Goal: Obtain resource: Download file/media

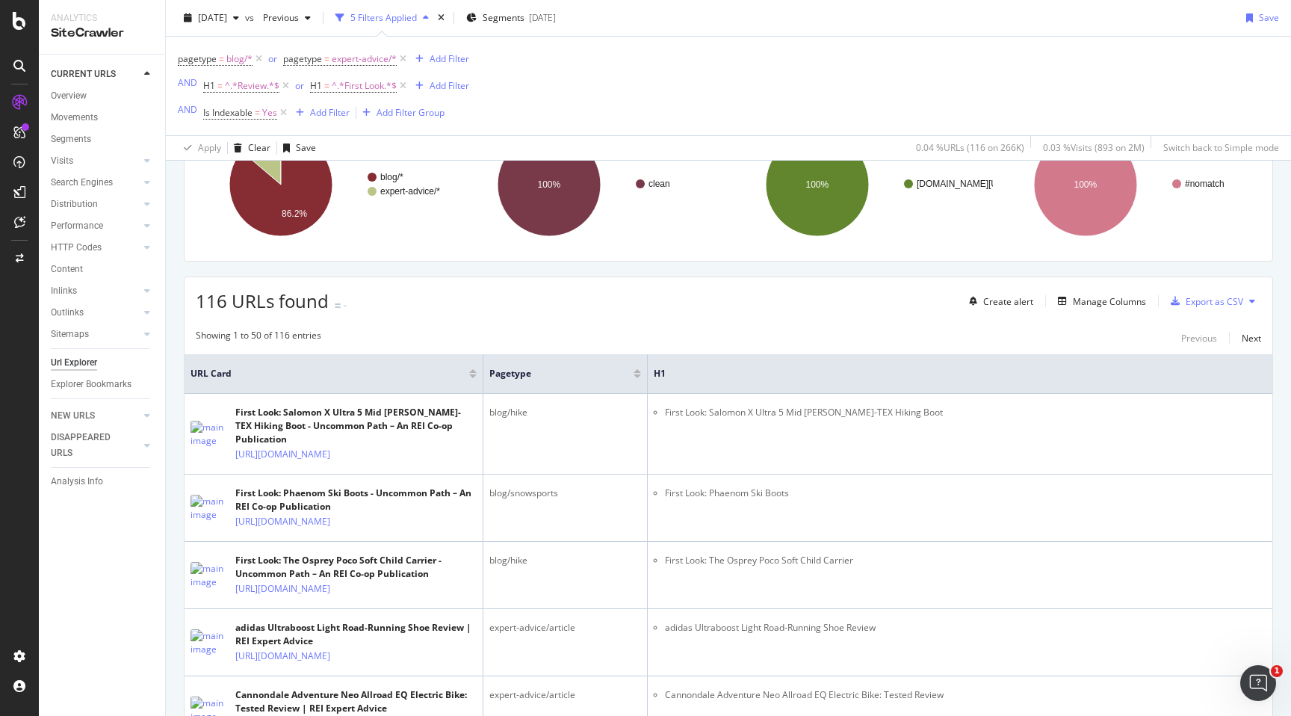
scroll to position [165, 0]
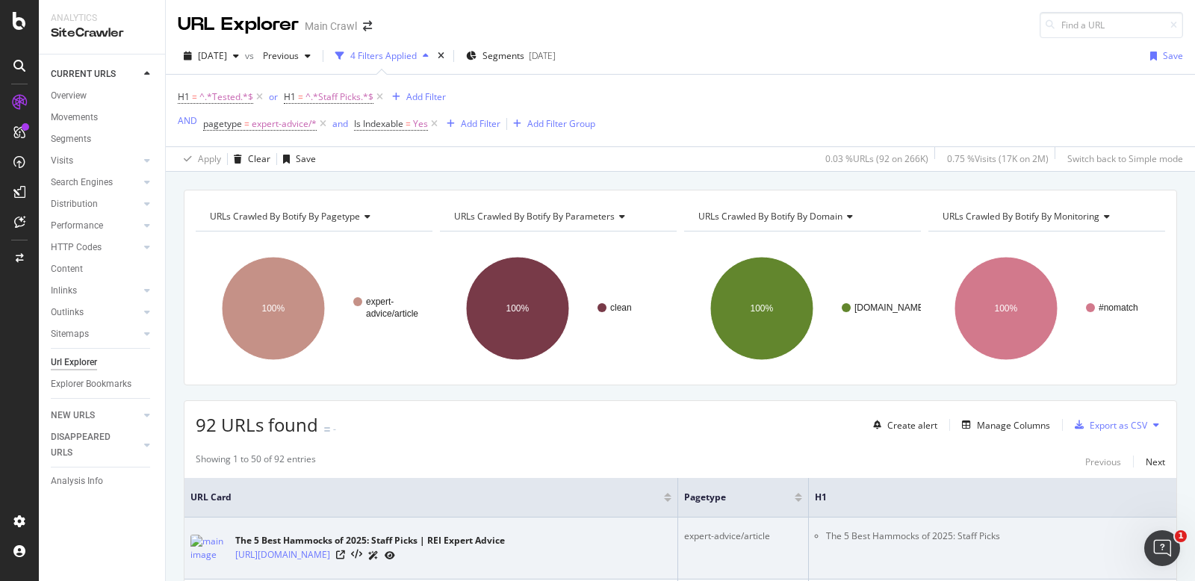
scroll to position [128, 0]
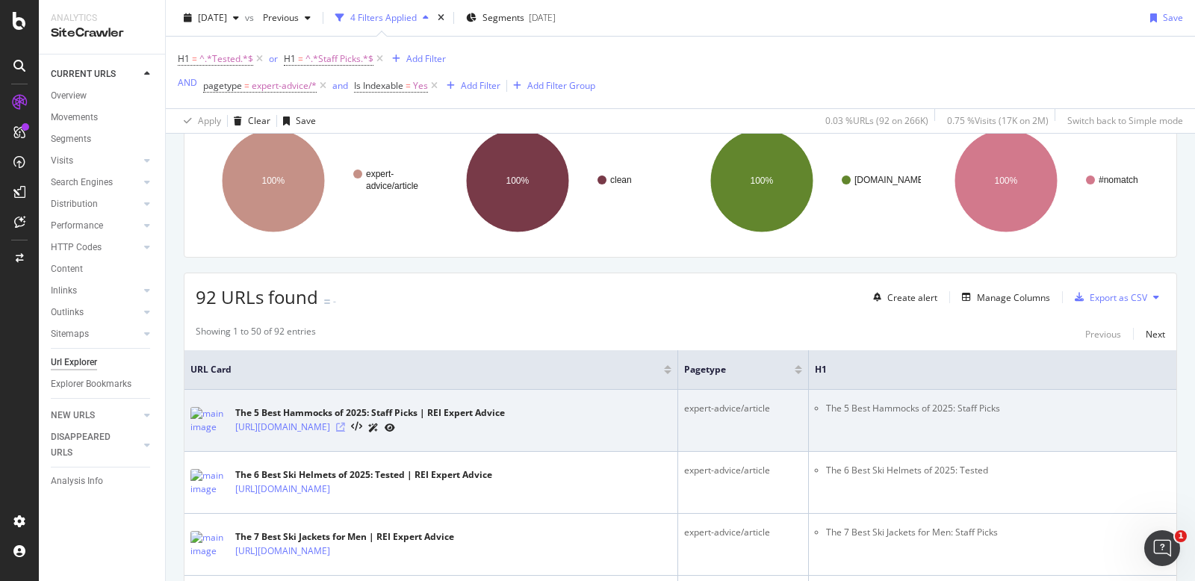
click at [345, 429] on icon at bounding box center [340, 427] width 9 height 9
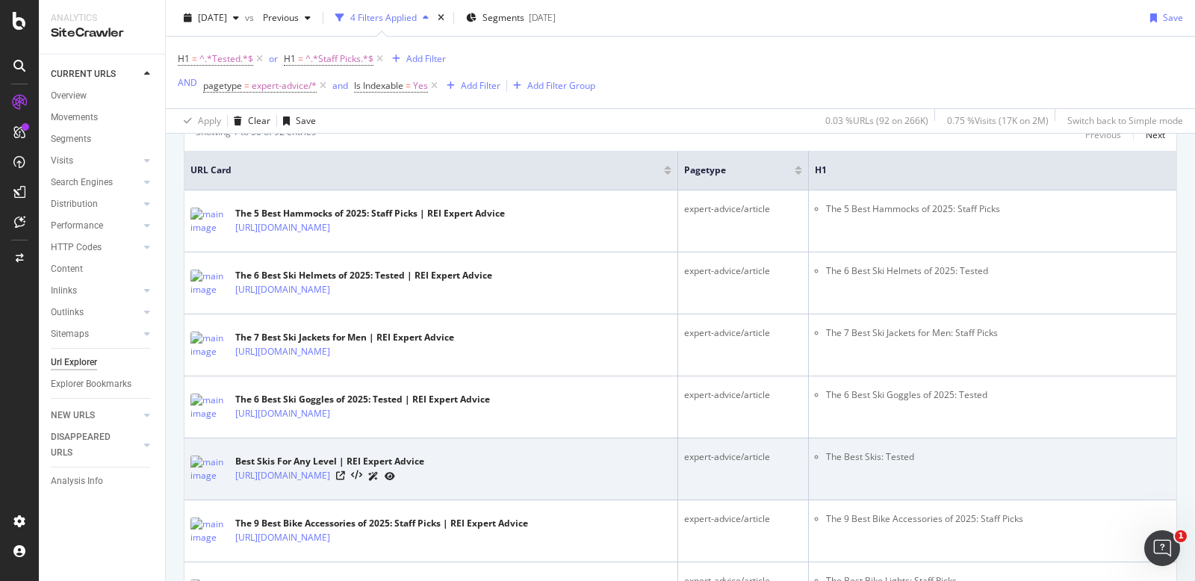
scroll to position [87, 0]
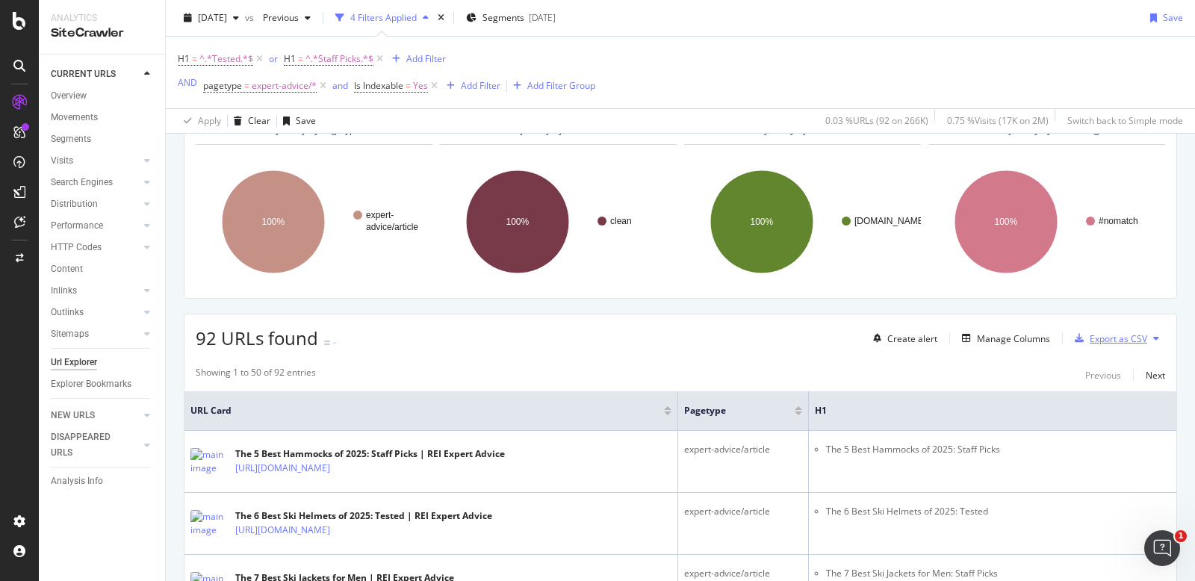
click at [1133, 335] on div "Export as CSV" at bounding box center [1119, 338] width 58 height 13
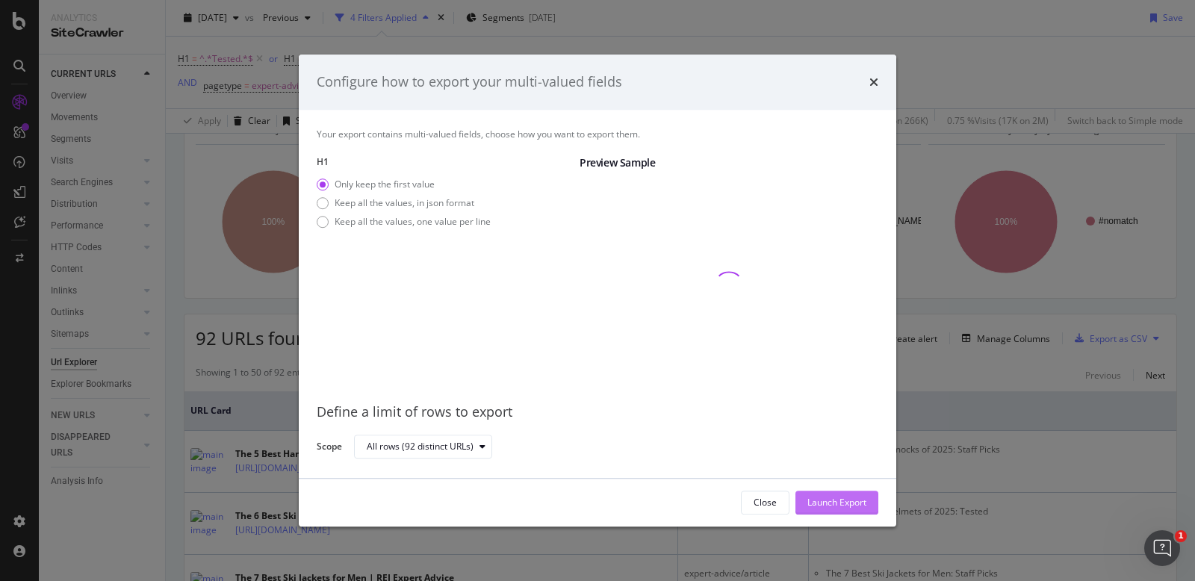
click at [840, 504] on div "Launch Export" at bounding box center [837, 502] width 59 height 13
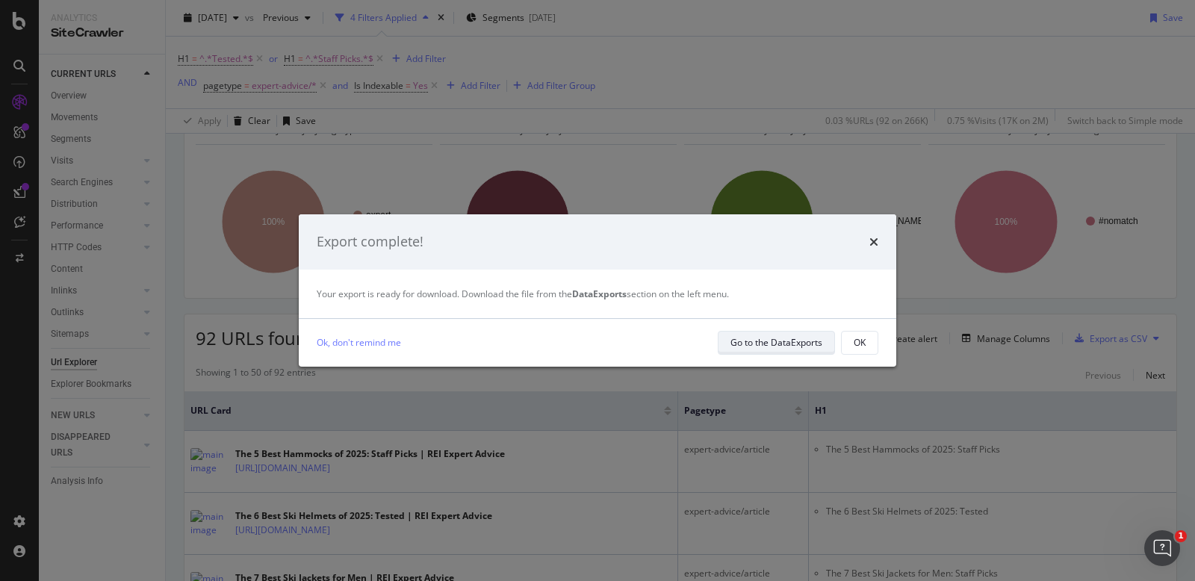
click at [782, 344] on div "Go to the DataExports" at bounding box center [777, 342] width 92 height 13
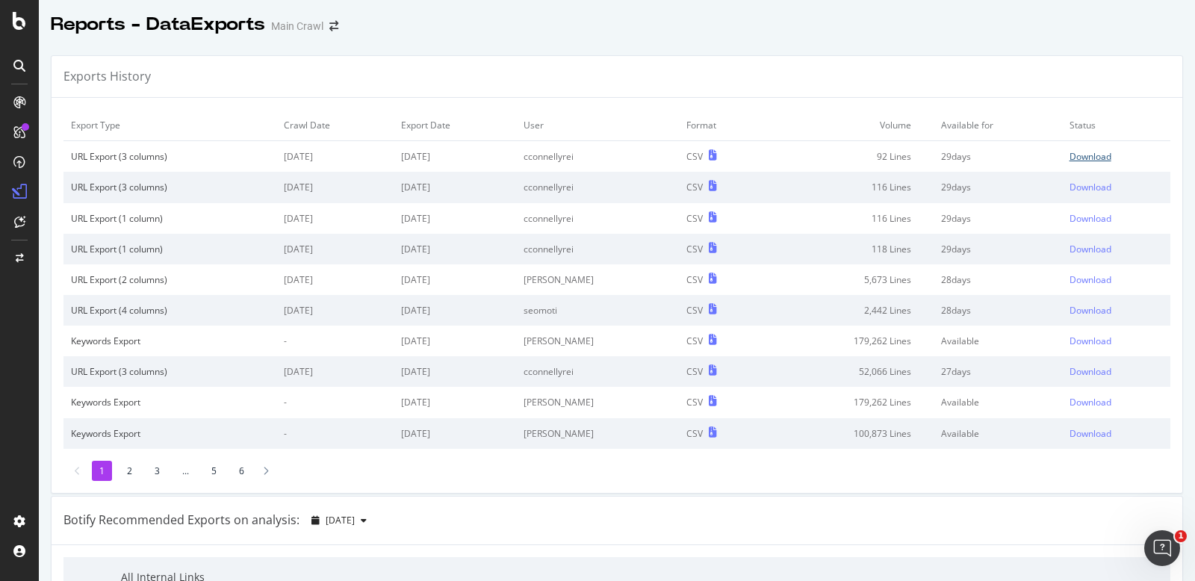
click at [1102, 155] on div "Download" at bounding box center [1091, 156] width 42 height 13
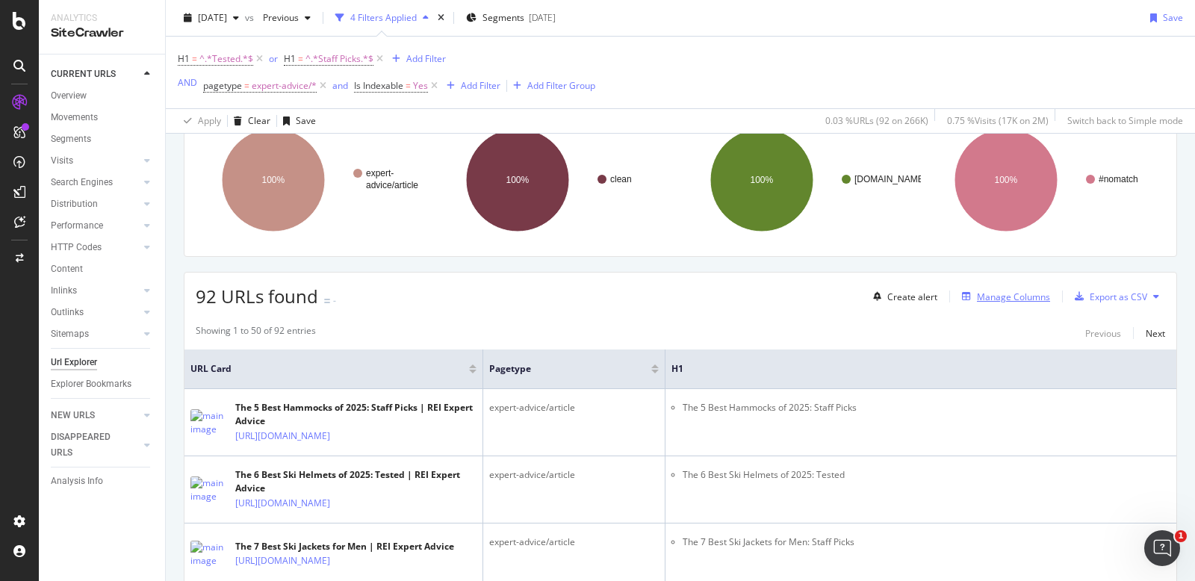
scroll to position [140, 0]
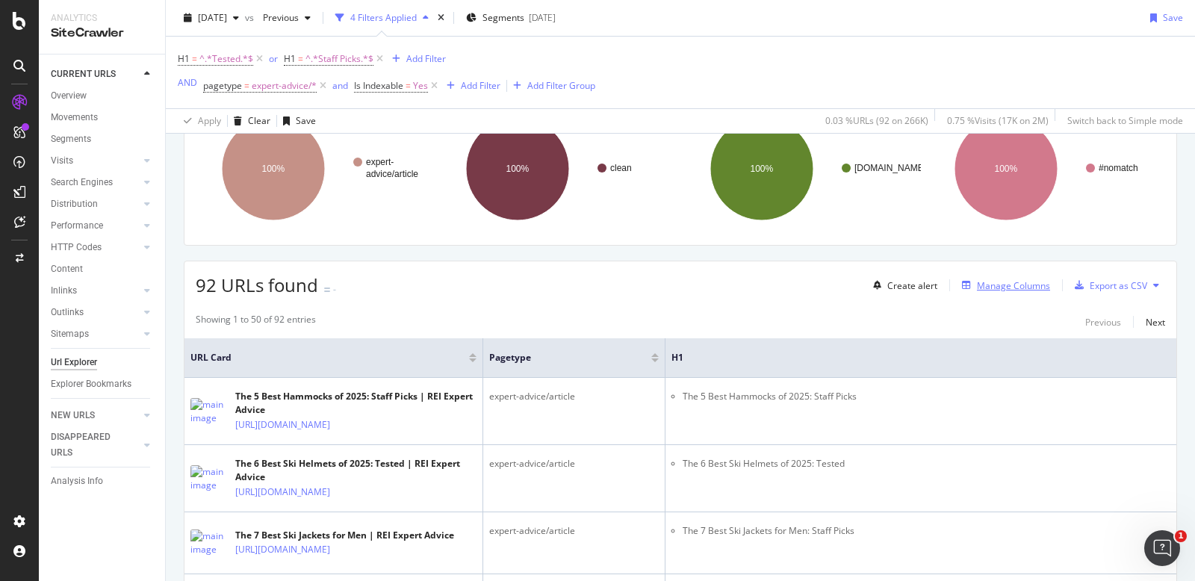
click at [1006, 282] on div "Manage Columns" at bounding box center [1013, 285] width 73 height 13
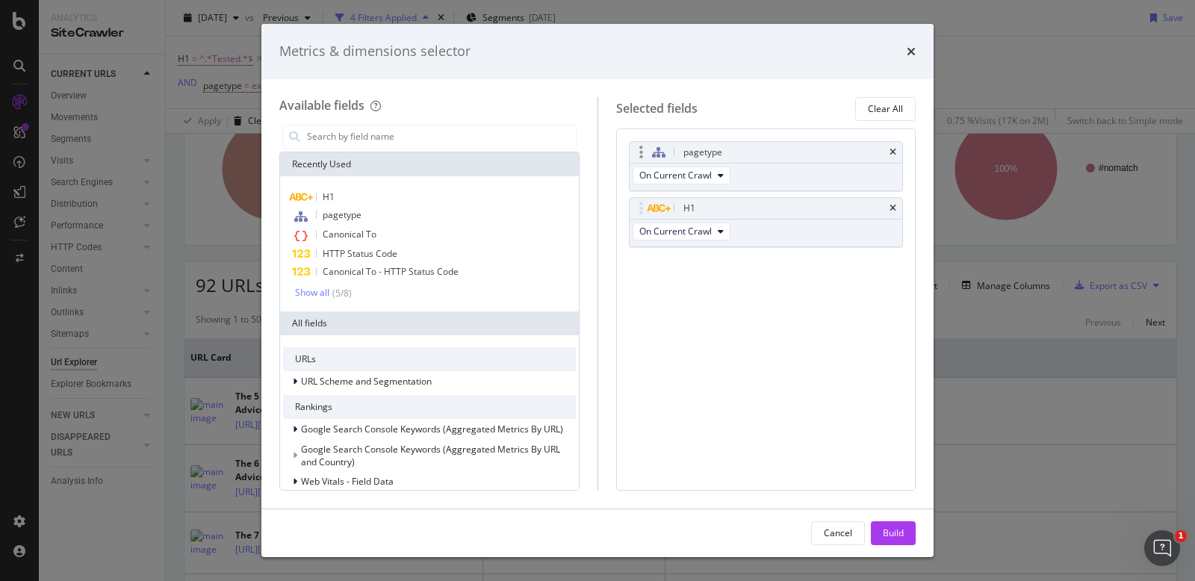
click at [899, 151] on div "pagetype" at bounding box center [766, 152] width 273 height 21
click at [894, 153] on icon "times" at bounding box center [893, 152] width 7 height 9
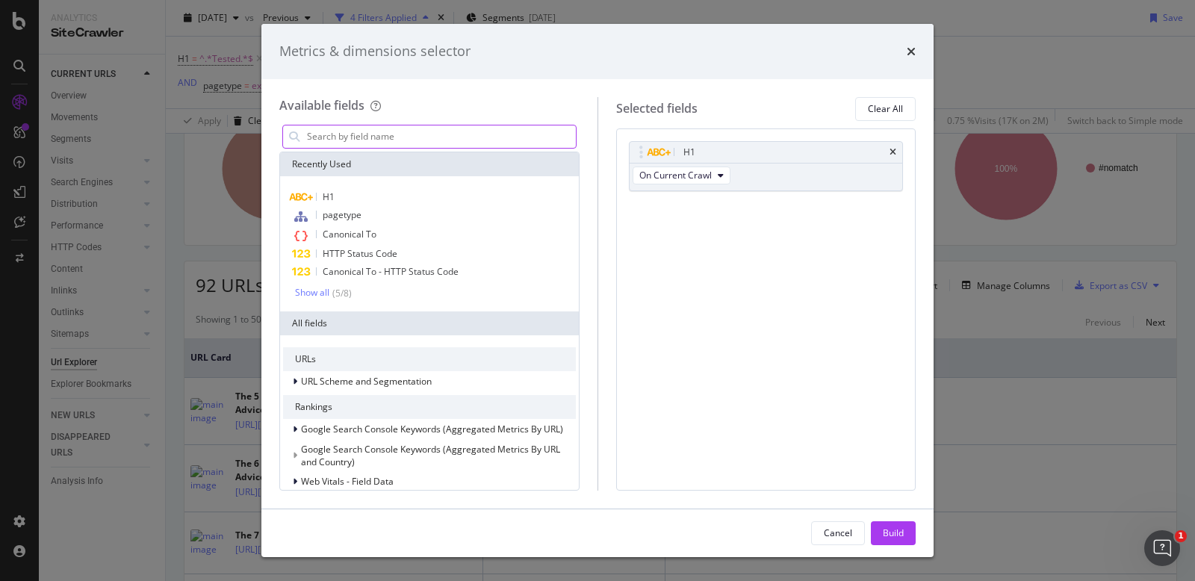
click at [374, 137] on input "modal" at bounding box center [441, 137] width 270 height 22
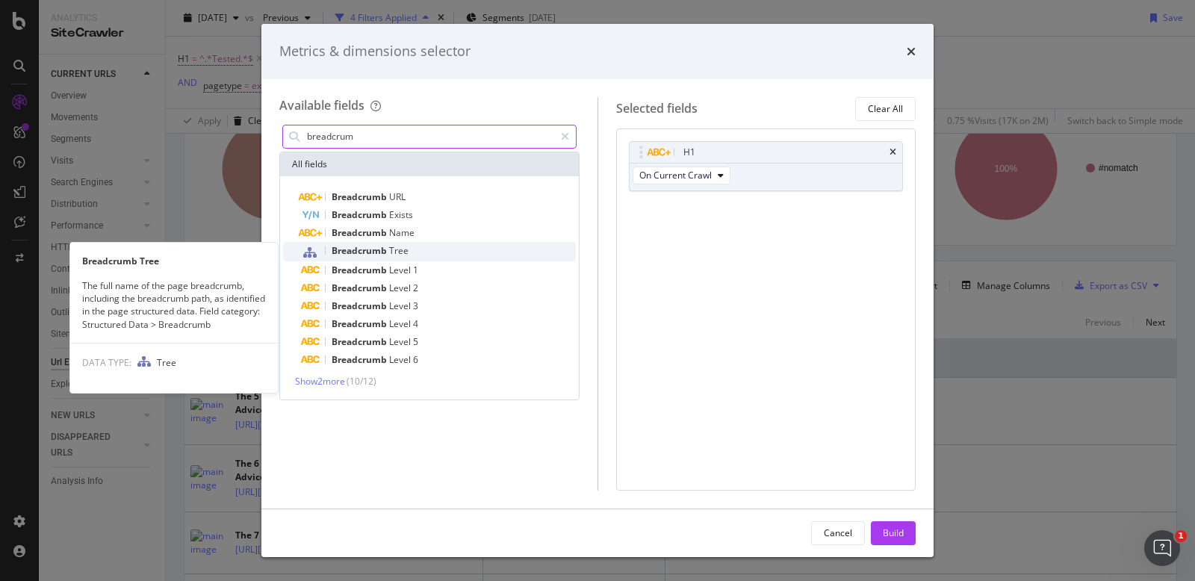
type input "breadcrum"
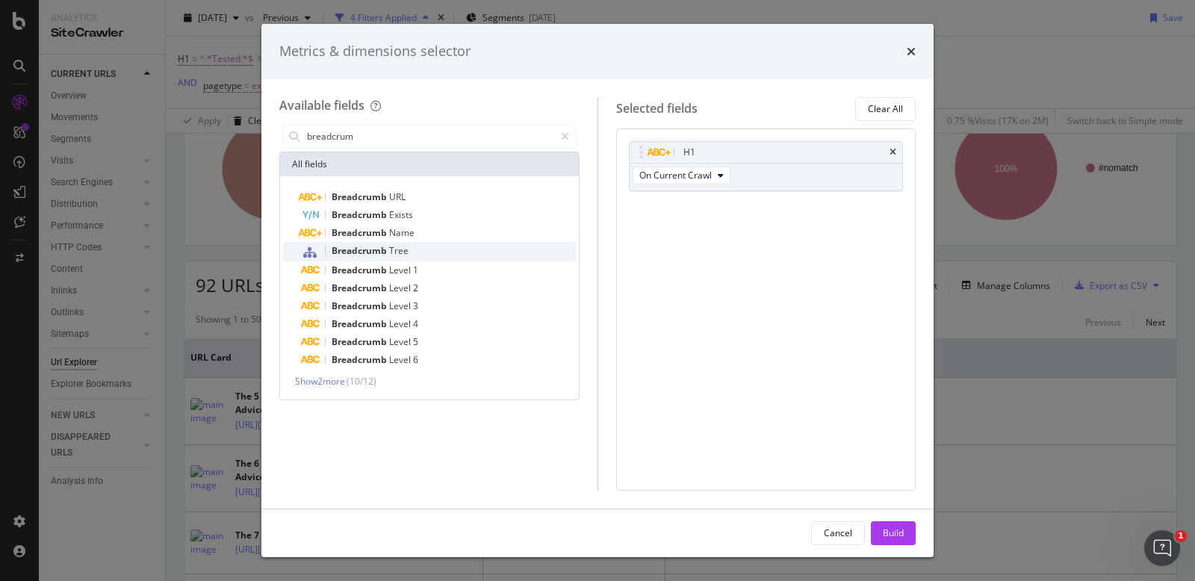
click at [347, 243] on div "Breadcrumb Tree" at bounding box center [438, 251] width 275 height 19
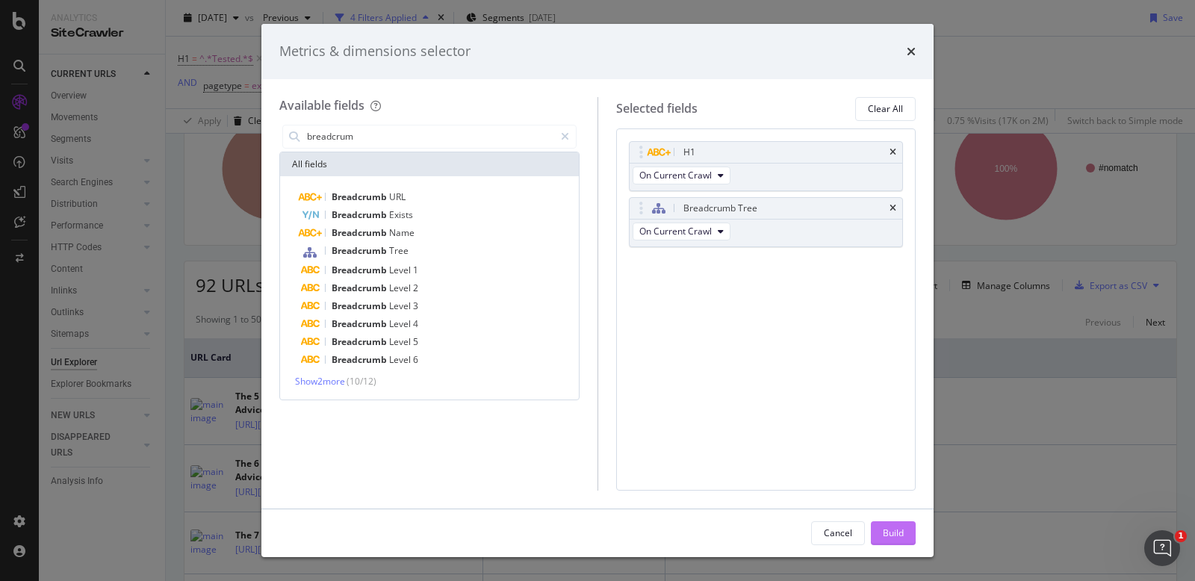
click at [883, 533] on div "Build" at bounding box center [893, 533] width 21 height 13
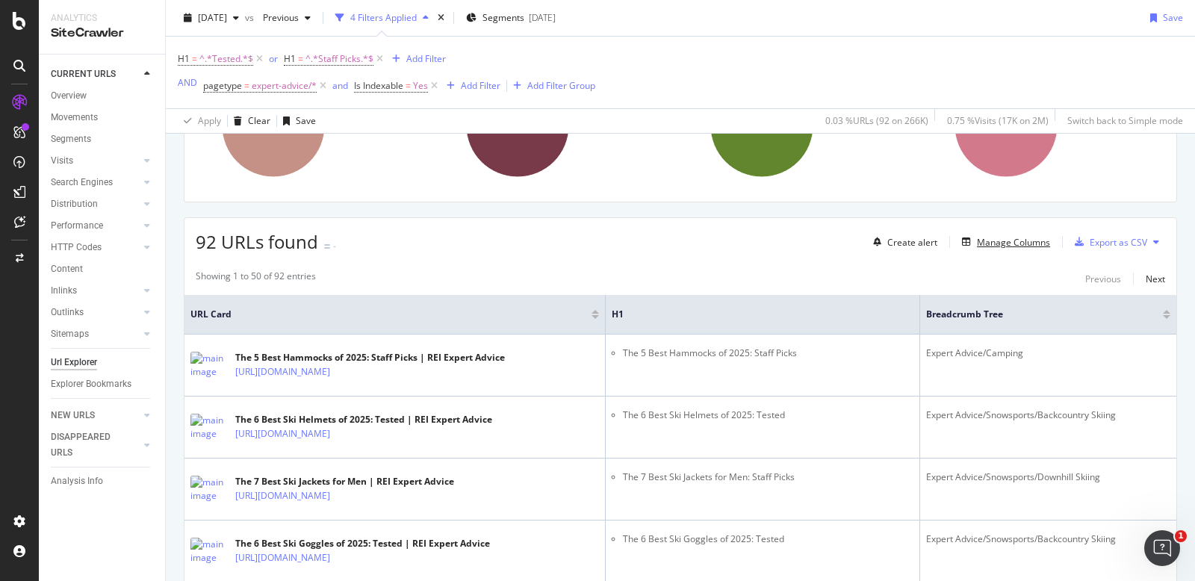
scroll to position [170, 0]
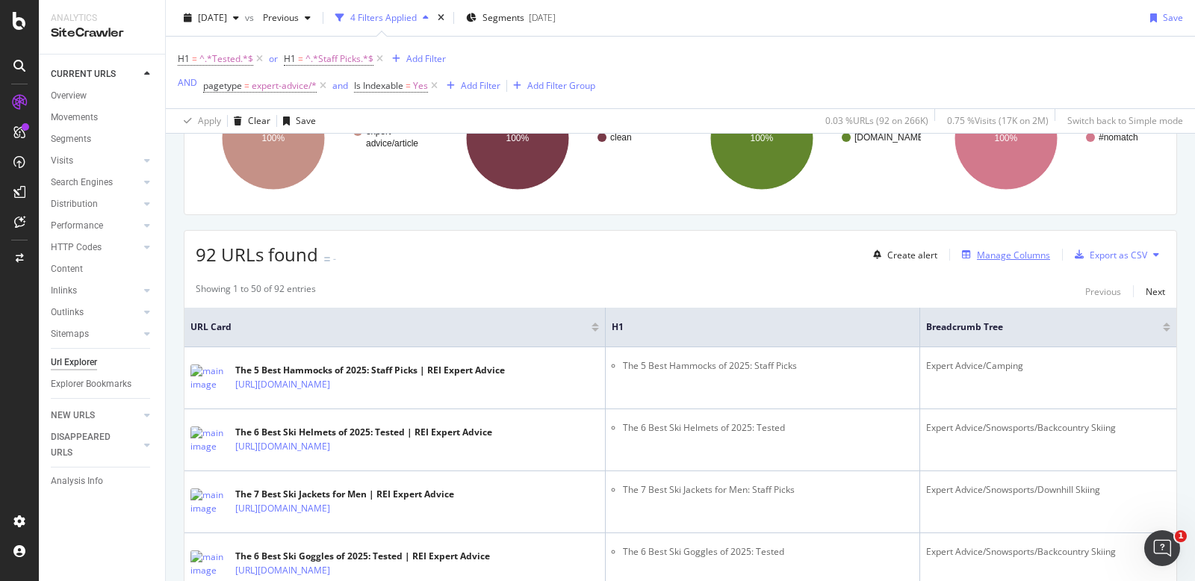
click at [995, 253] on div "Manage Columns" at bounding box center [1013, 255] width 73 height 13
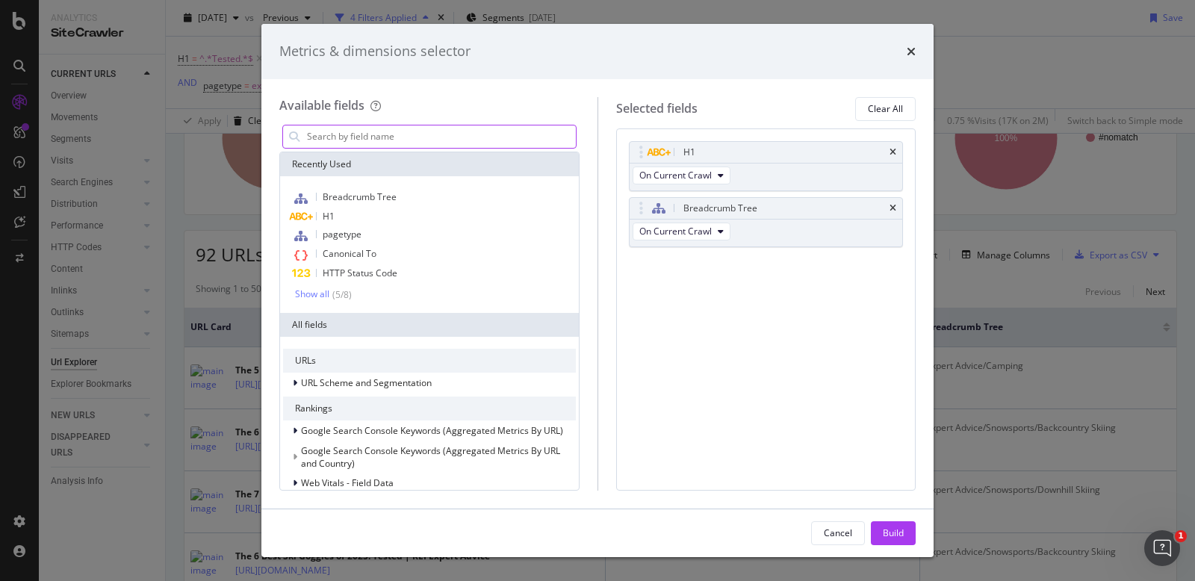
click at [379, 138] on input "modal" at bounding box center [441, 137] width 270 height 22
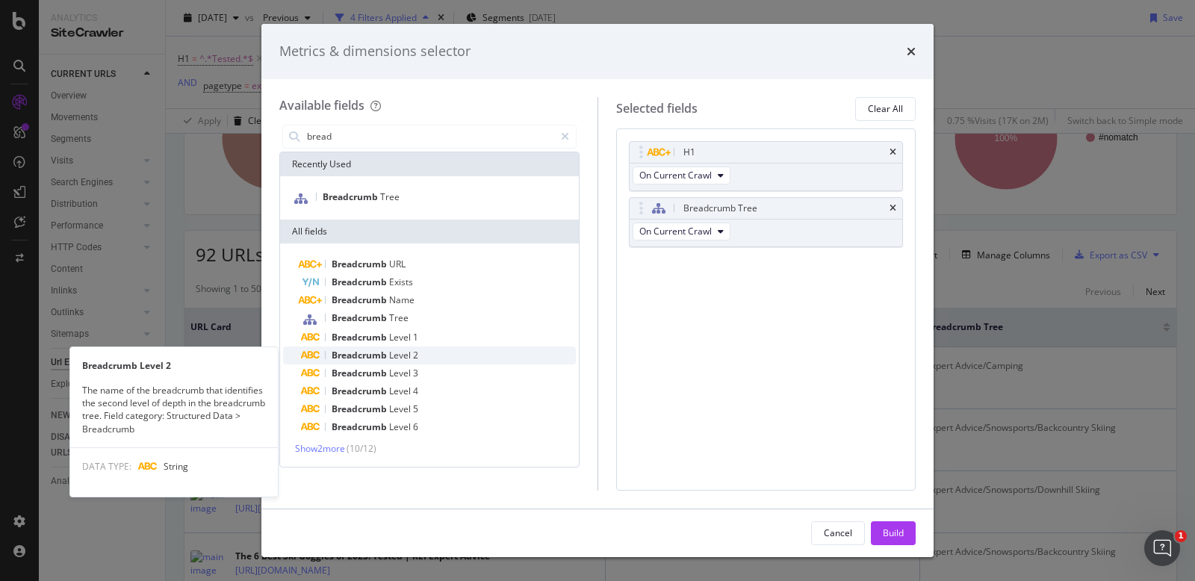
type input "bread"
click at [395, 354] on span "Level" at bounding box center [401, 355] width 24 height 13
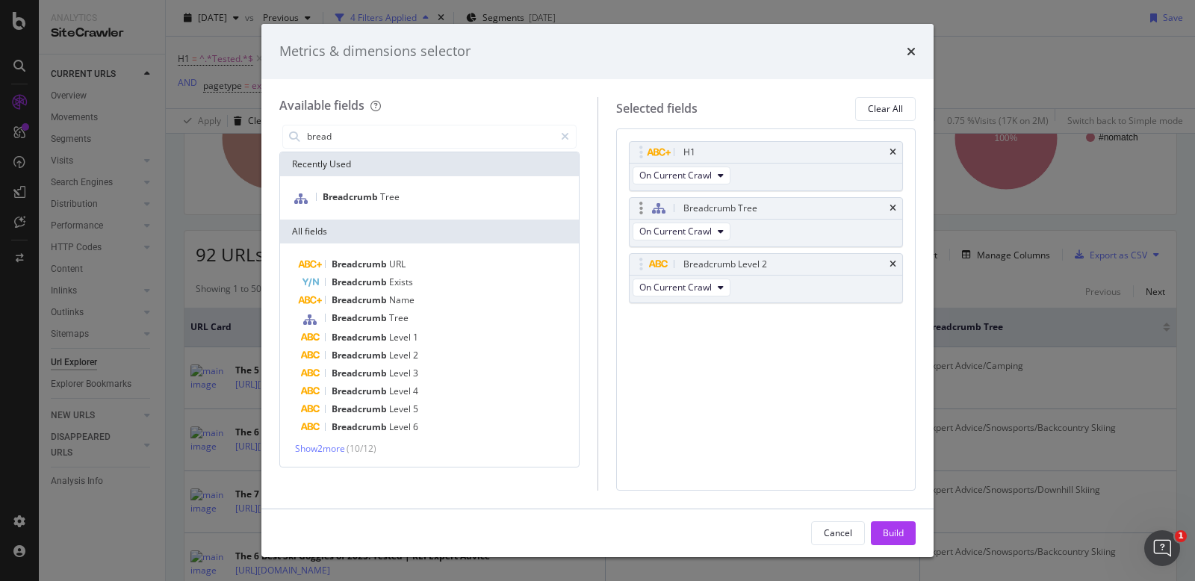
click at [897, 205] on div "Breadcrumb Tree" at bounding box center [766, 208] width 273 height 21
click at [892, 207] on icon "times" at bounding box center [893, 208] width 7 height 9
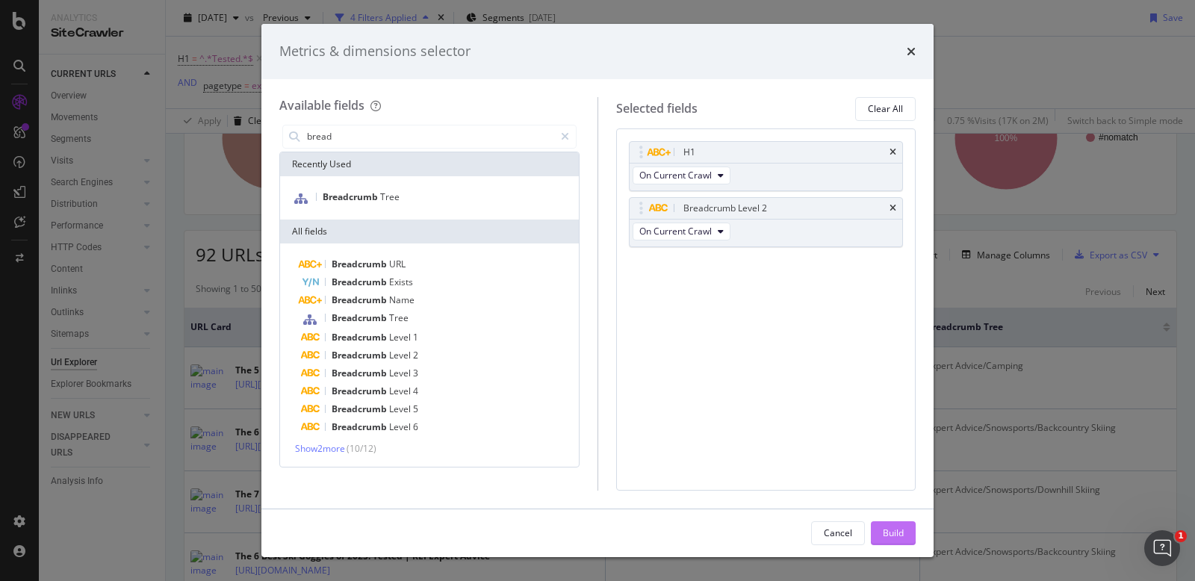
click at [908, 536] on button "Build" at bounding box center [893, 533] width 45 height 24
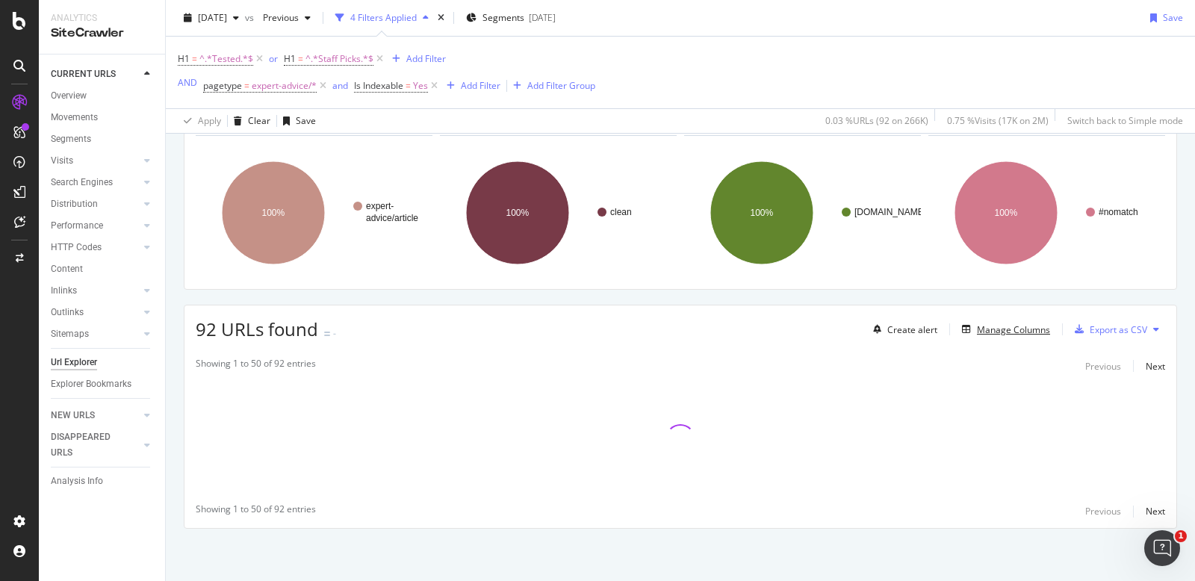
scroll to position [96, 0]
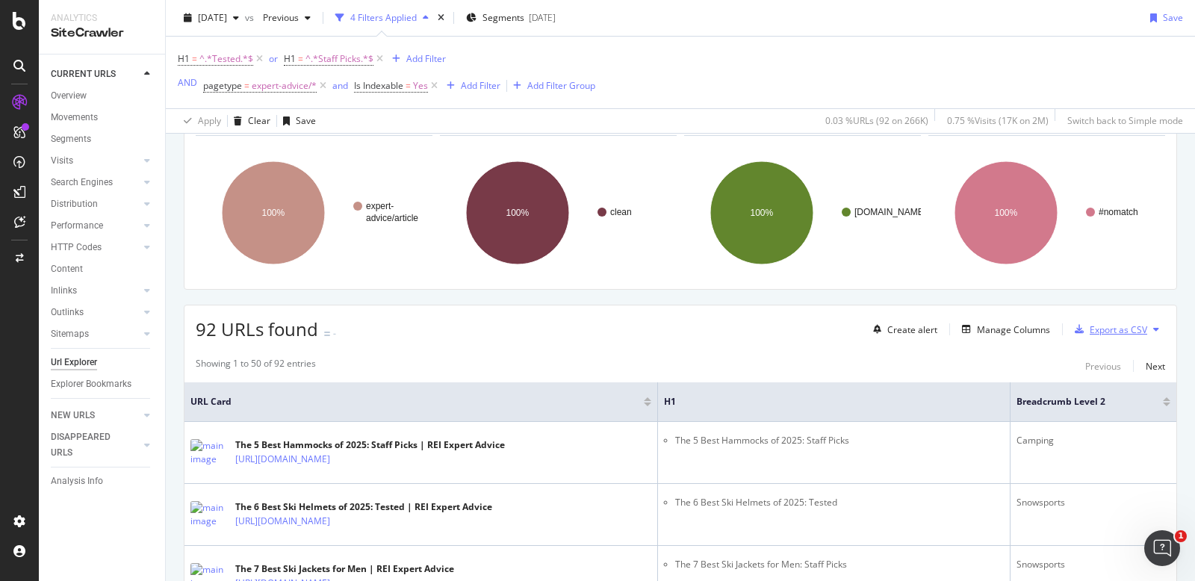
click at [1103, 324] on div "Export as CSV" at bounding box center [1119, 329] width 58 height 13
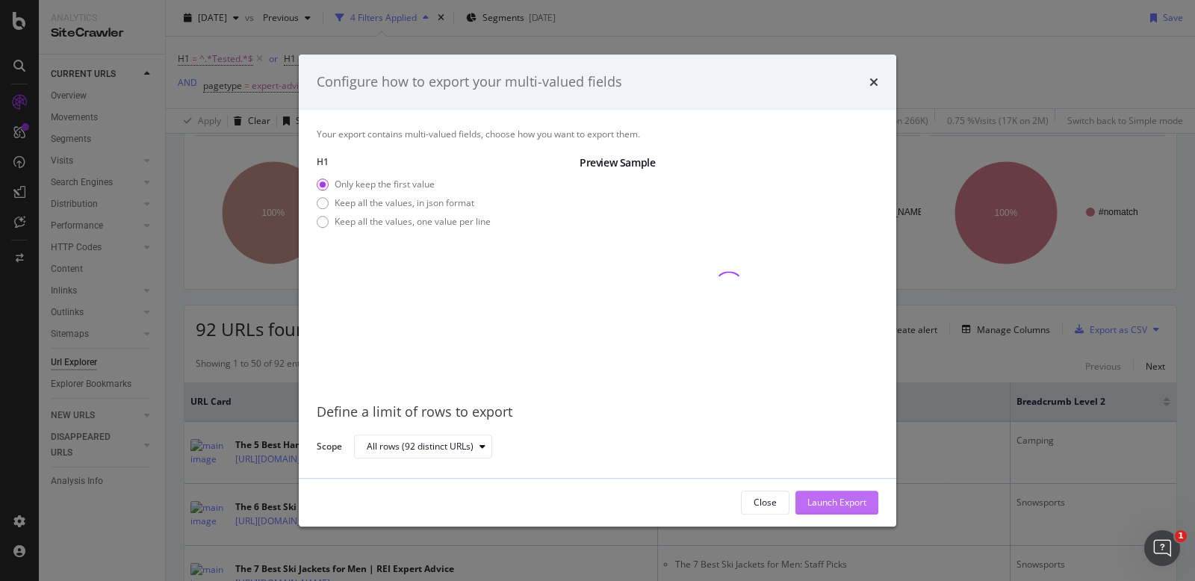
click at [828, 504] on div "Launch Export" at bounding box center [837, 502] width 59 height 13
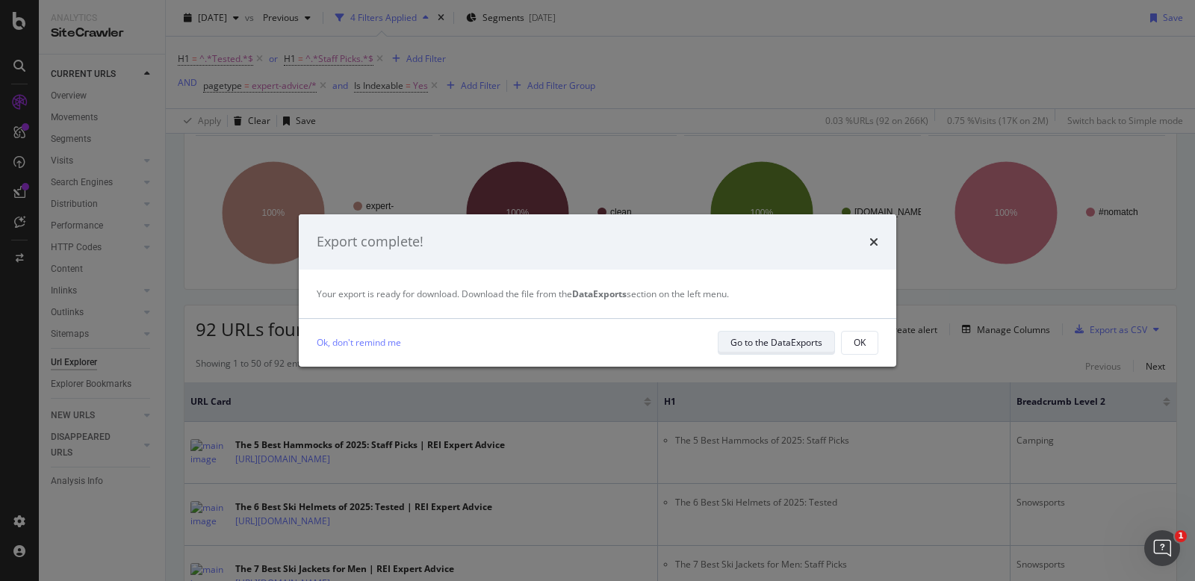
click at [782, 348] on div "Go to the DataExports" at bounding box center [777, 342] width 92 height 13
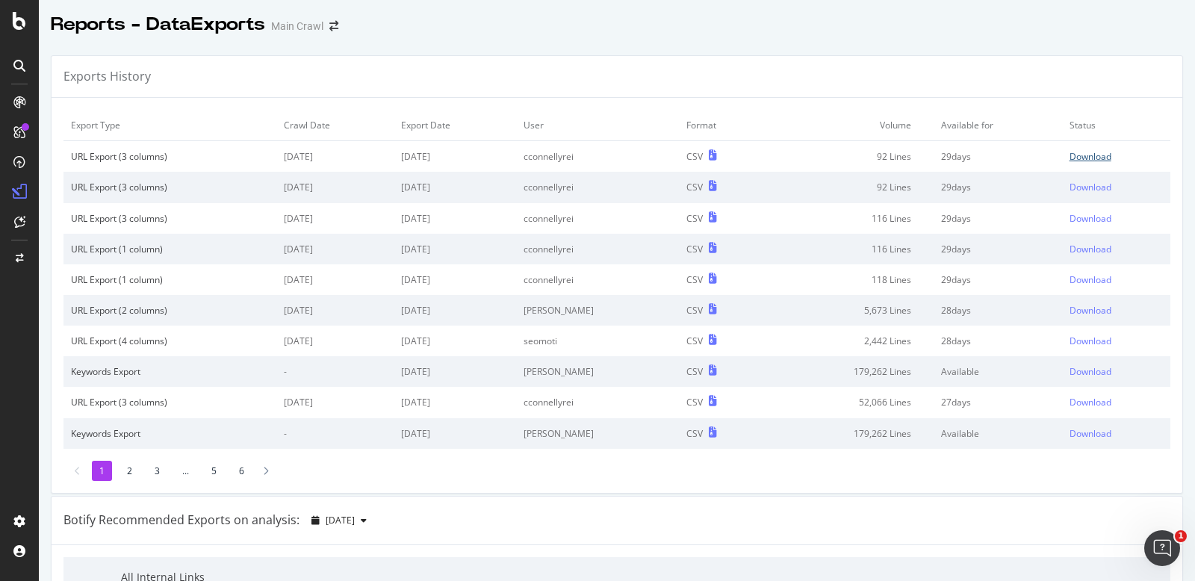
click at [1084, 158] on div "Download" at bounding box center [1091, 156] width 42 height 13
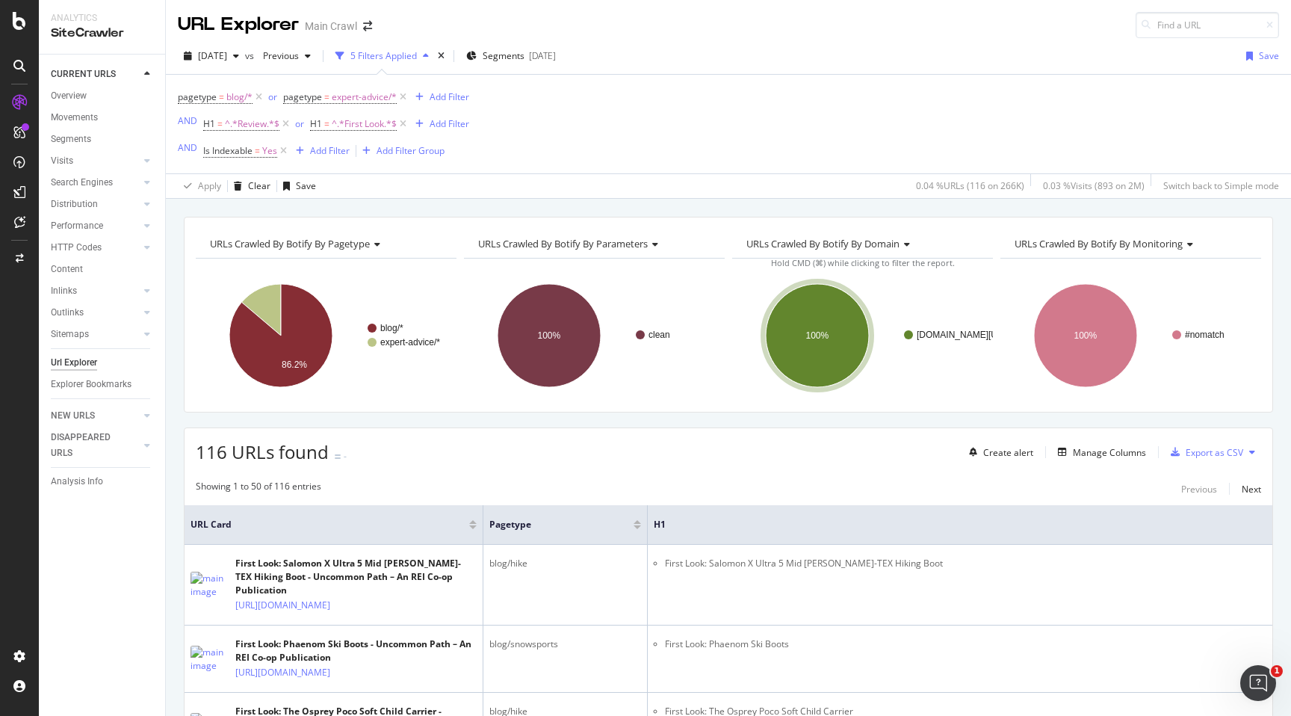
scroll to position [165, 0]
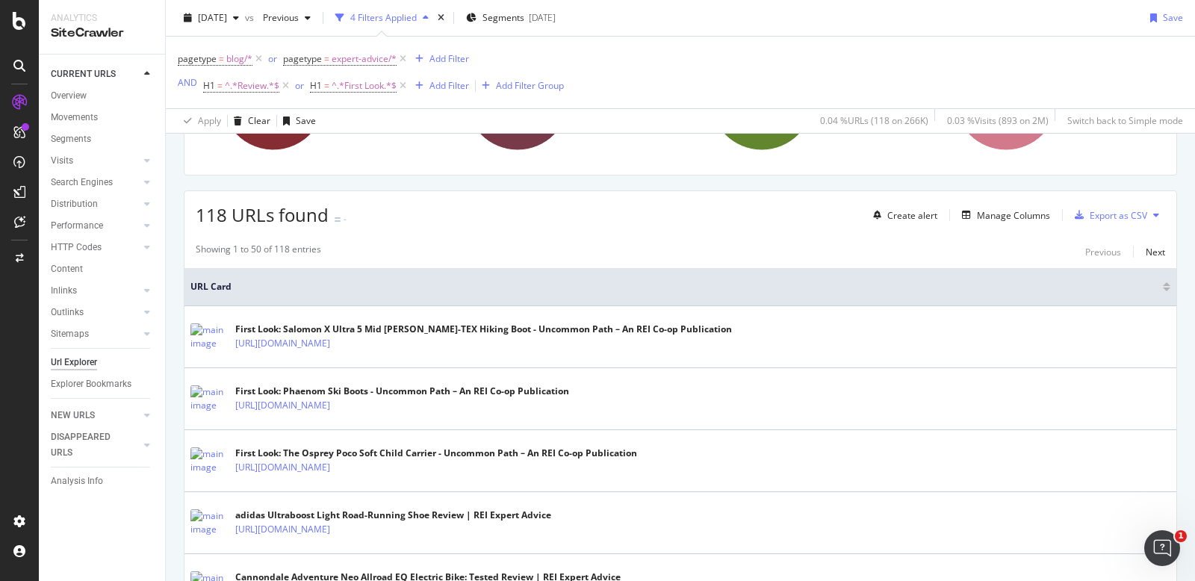
scroll to position [191, 0]
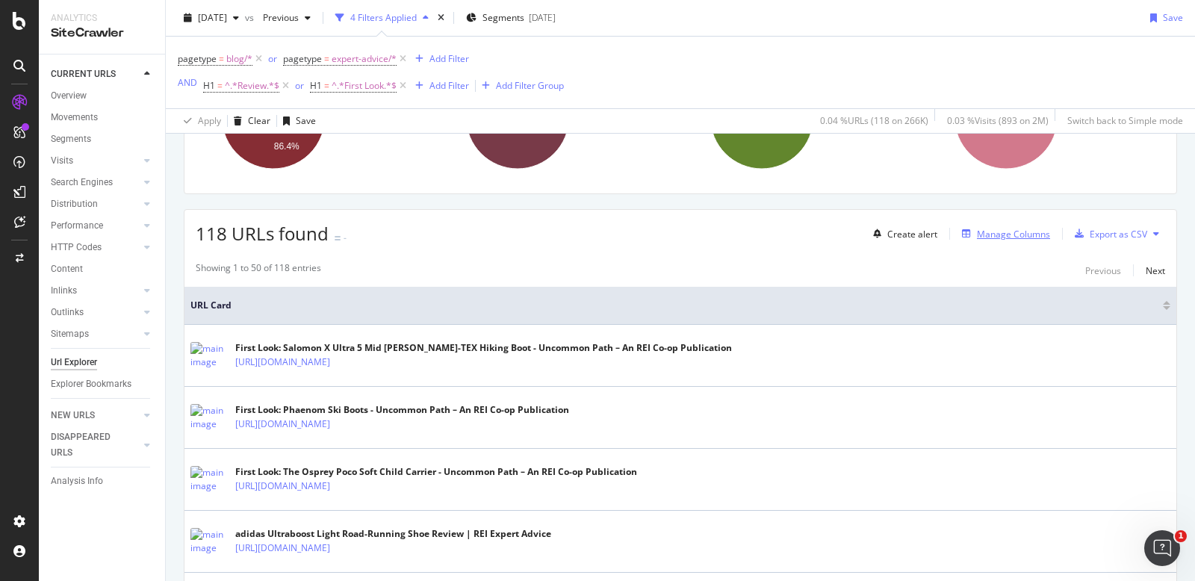
click at [1007, 232] on div "Manage Columns" at bounding box center [1013, 234] width 73 height 13
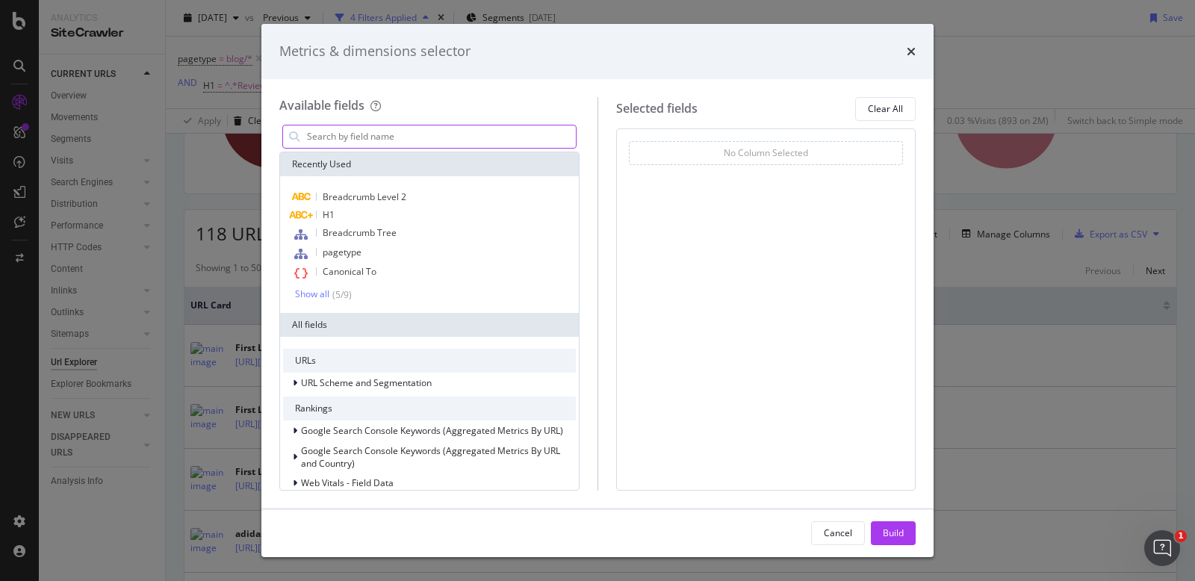
click at [432, 129] on input "modal" at bounding box center [441, 137] width 270 height 22
click at [329, 214] on span "H1" at bounding box center [329, 214] width 12 height 13
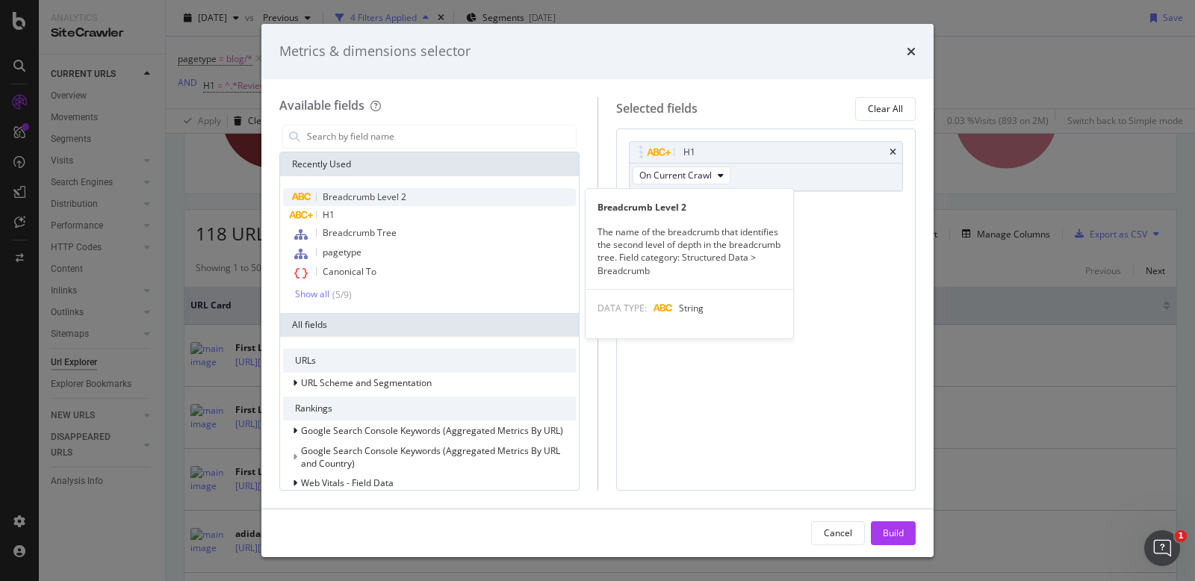
click at [359, 193] on span "Breadcrumb Level 2" at bounding box center [365, 197] width 84 height 13
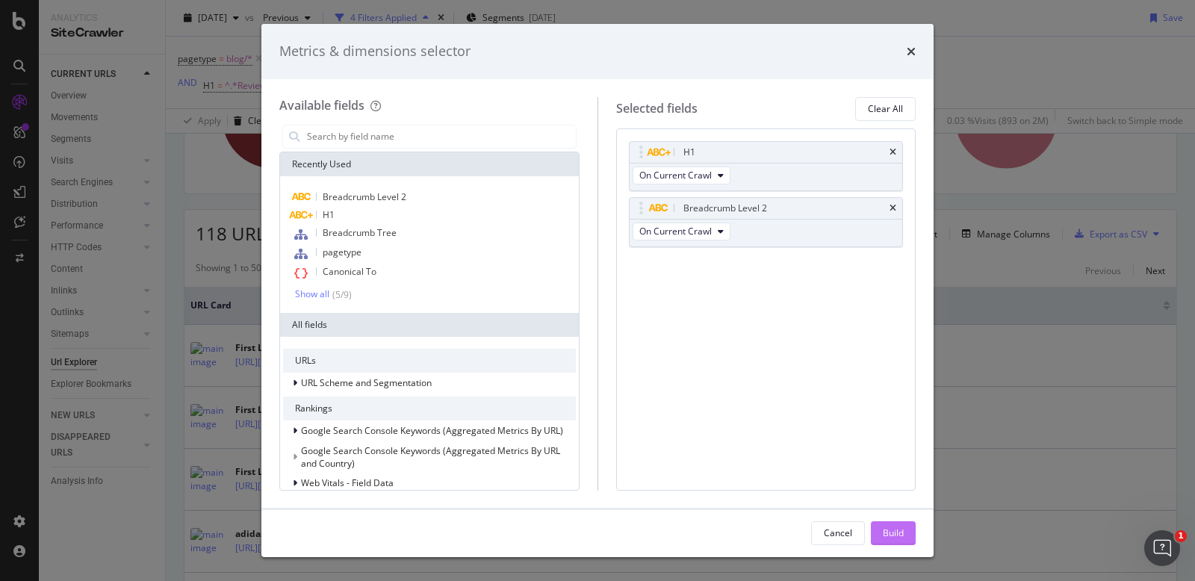
click at [889, 529] on div "Build" at bounding box center [893, 533] width 21 height 13
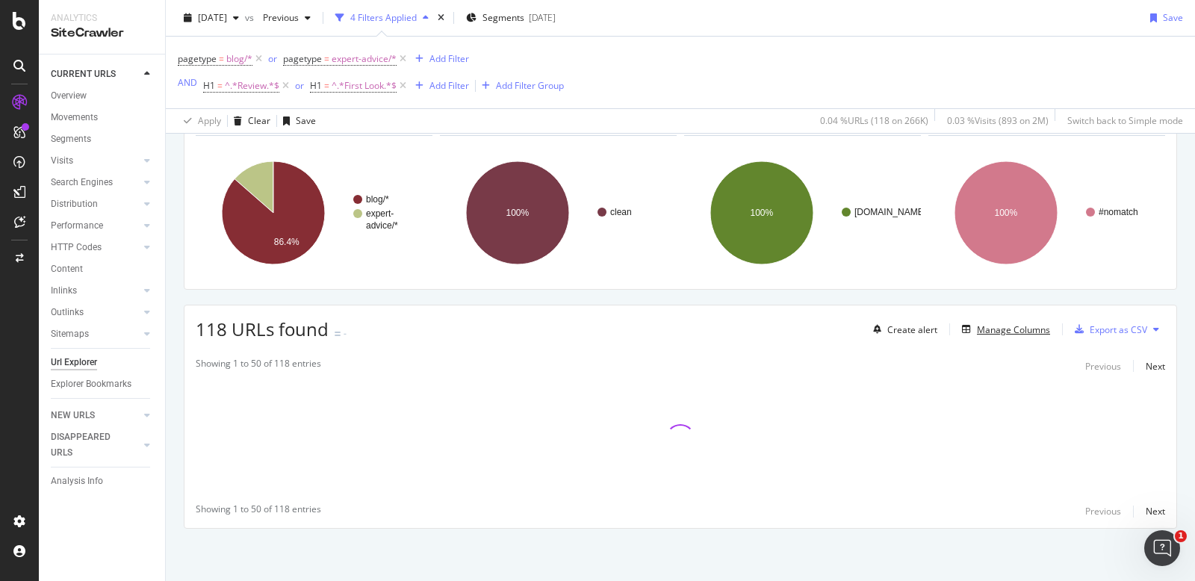
scroll to position [96, 0]
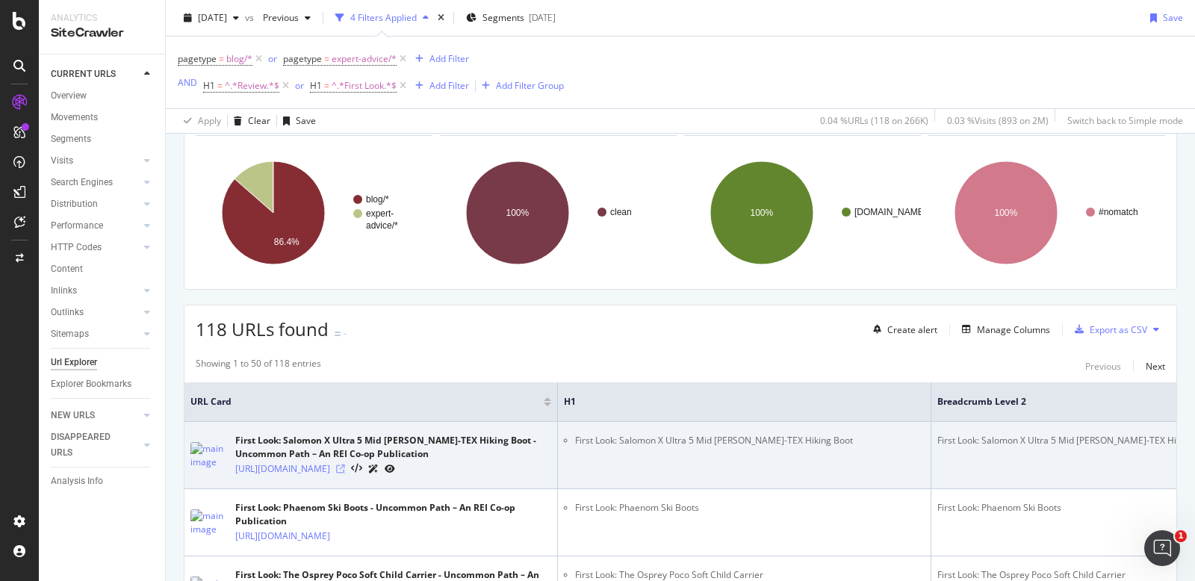
click at [345, 474] on icon at bounding box center [340, 469] width 9 height 9
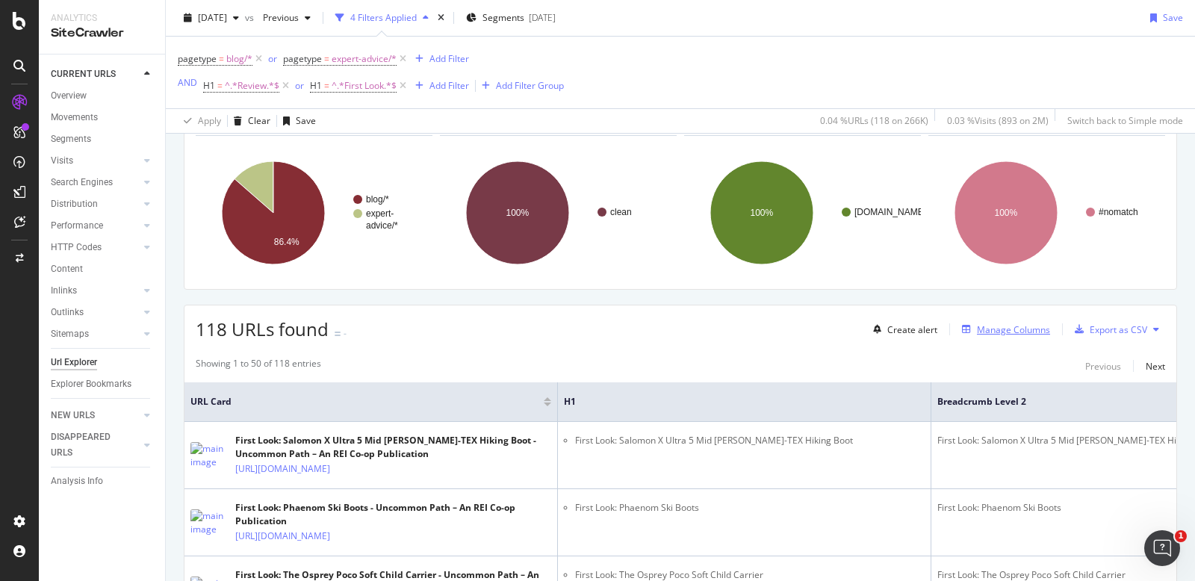
click at [977, 323] on div "Manage Columns" at bounding box center [1003, 329] width 94 height 16
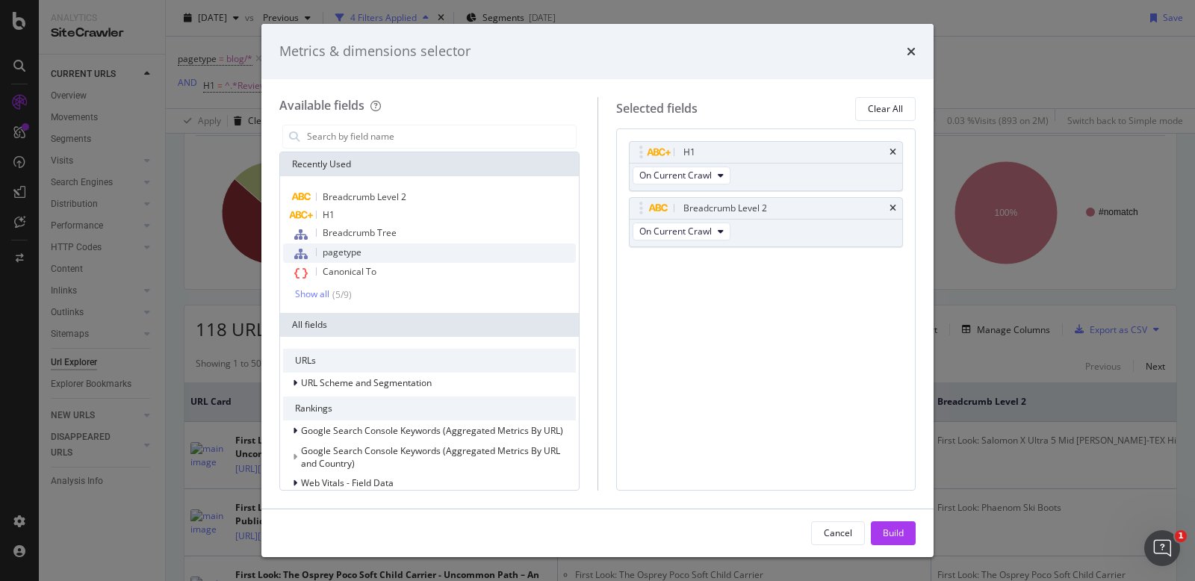
click at [346, 256] on span "pagetype" at bounding box center [342, 252] width 39 height 13
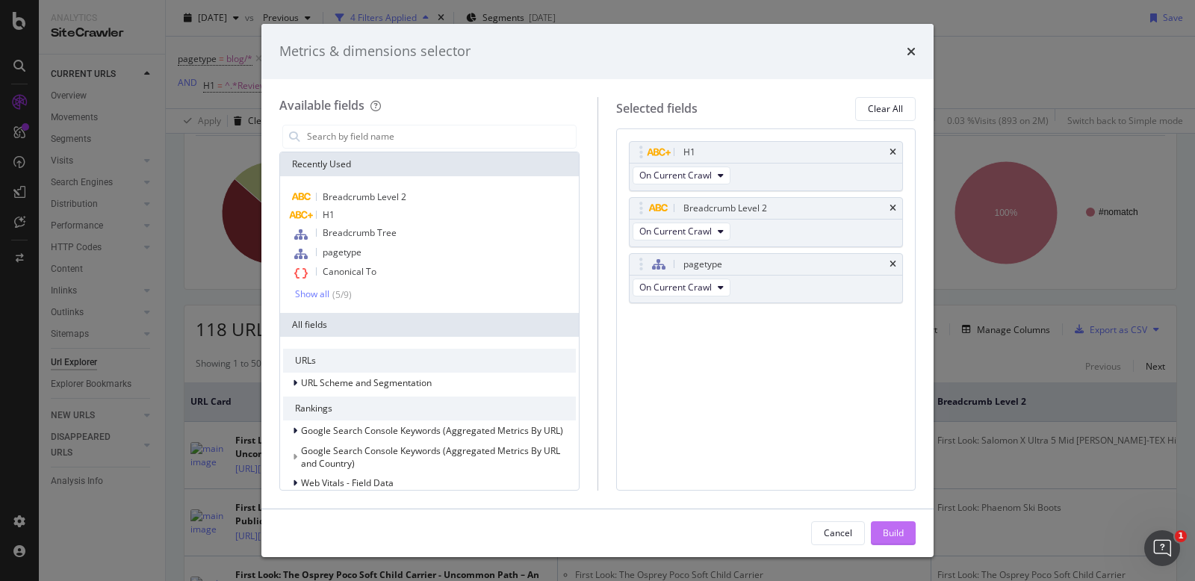
click at [898, 533] on div "Build" at bounding box center [893, 533] width 21 height 13
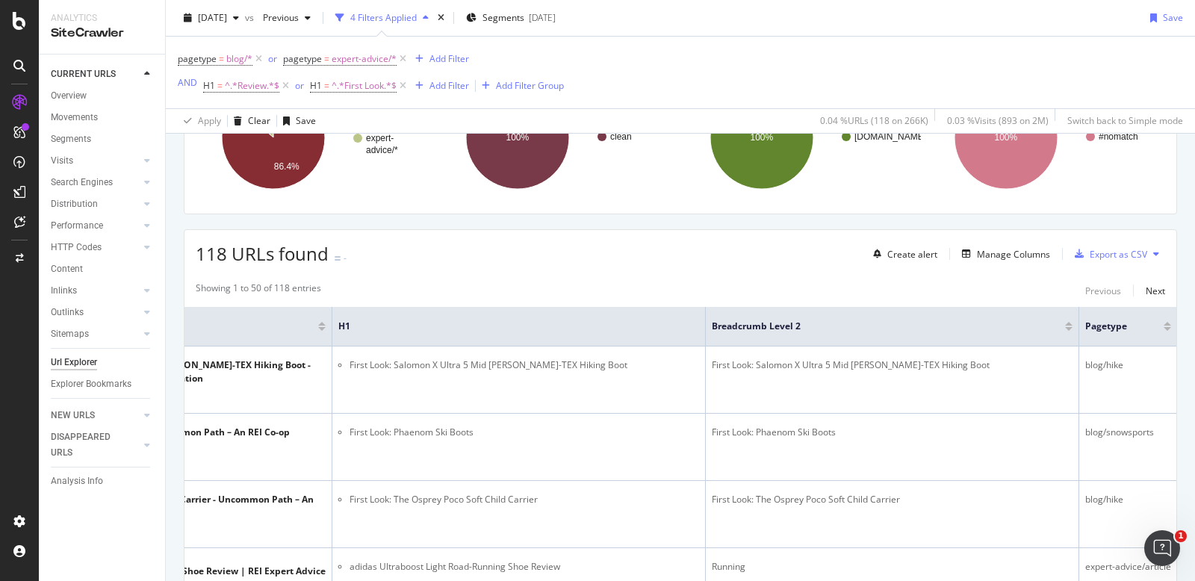
scroll to position [146, 0]
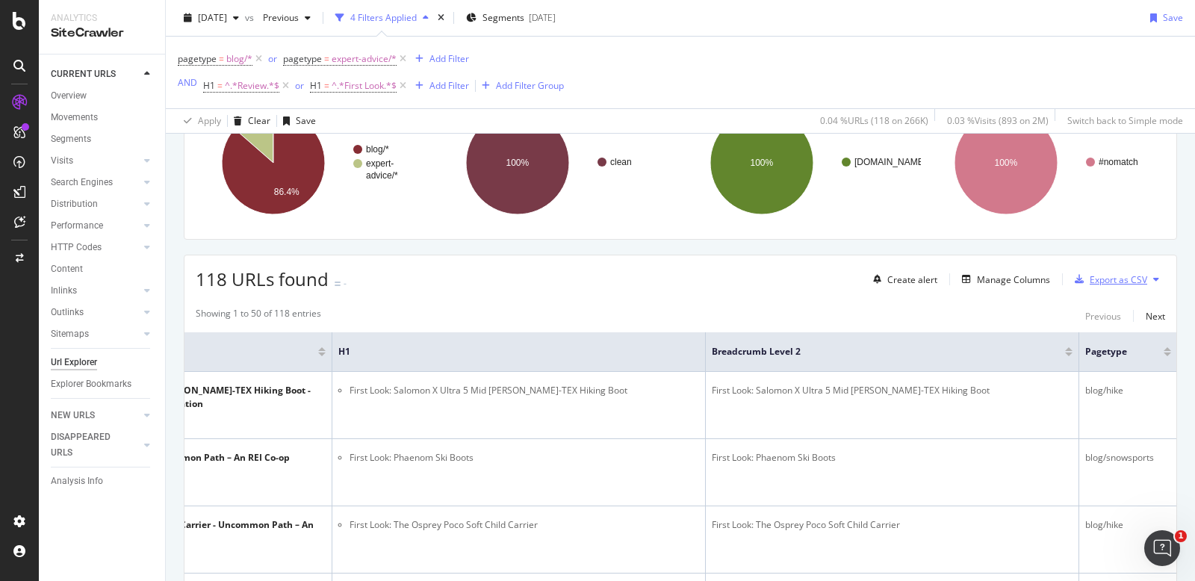
click at [1124, 273] on div "Export as CSV" at bounding box center [1119, 279] width 58 height 13
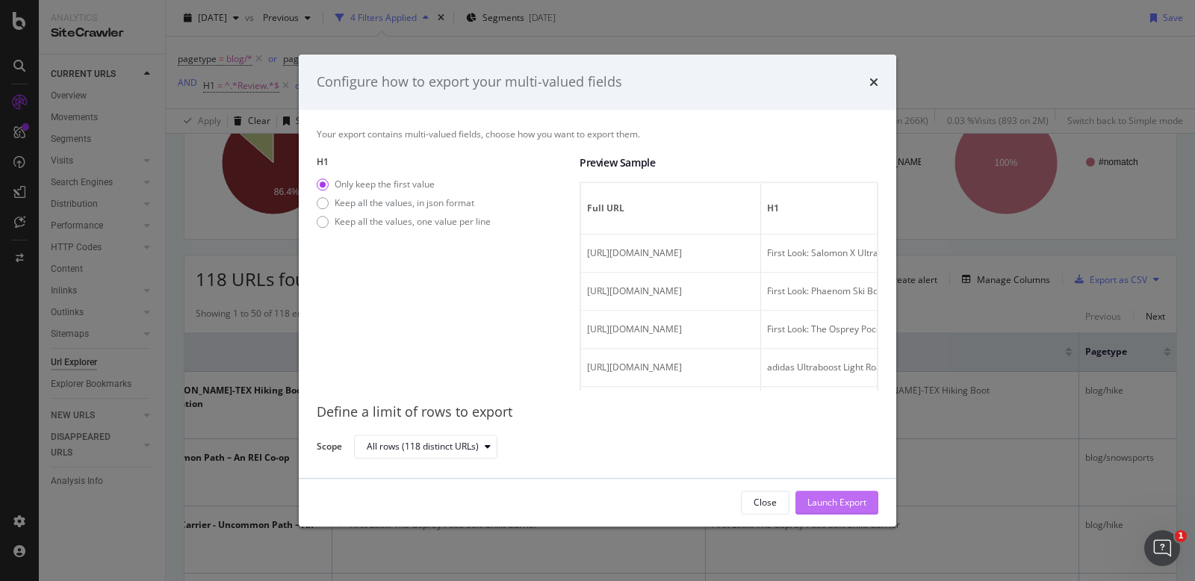
click at [837, 502] on div "Launch Export" at bounding box center [837, 502] width 59 height 13
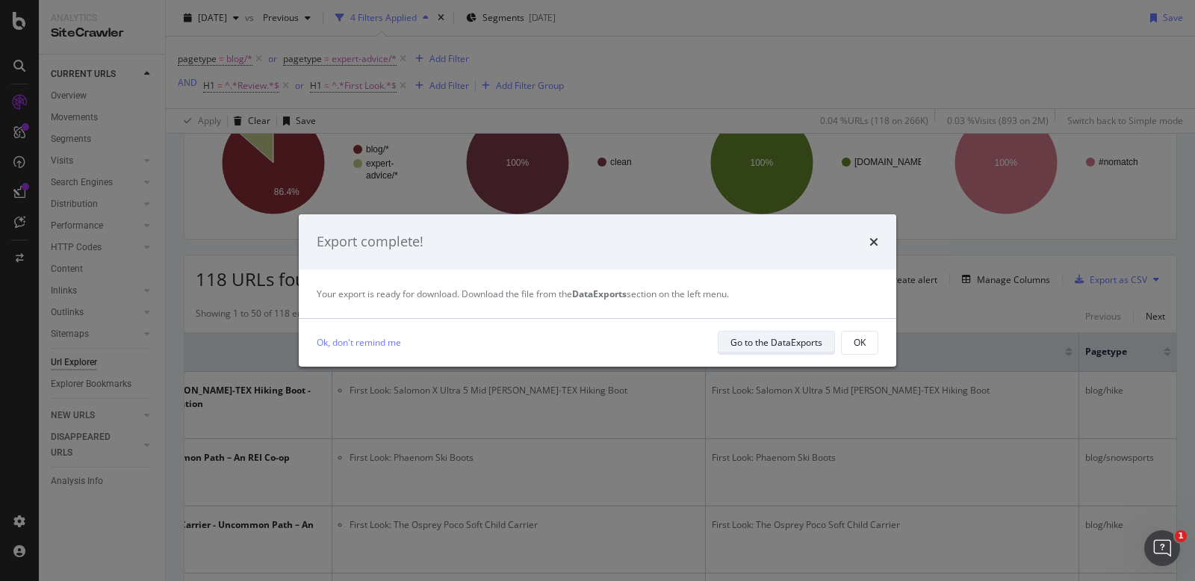
click at [786, 341] on div "Go to the DataExports" at bounding box center [777, 342] width 92 height 13
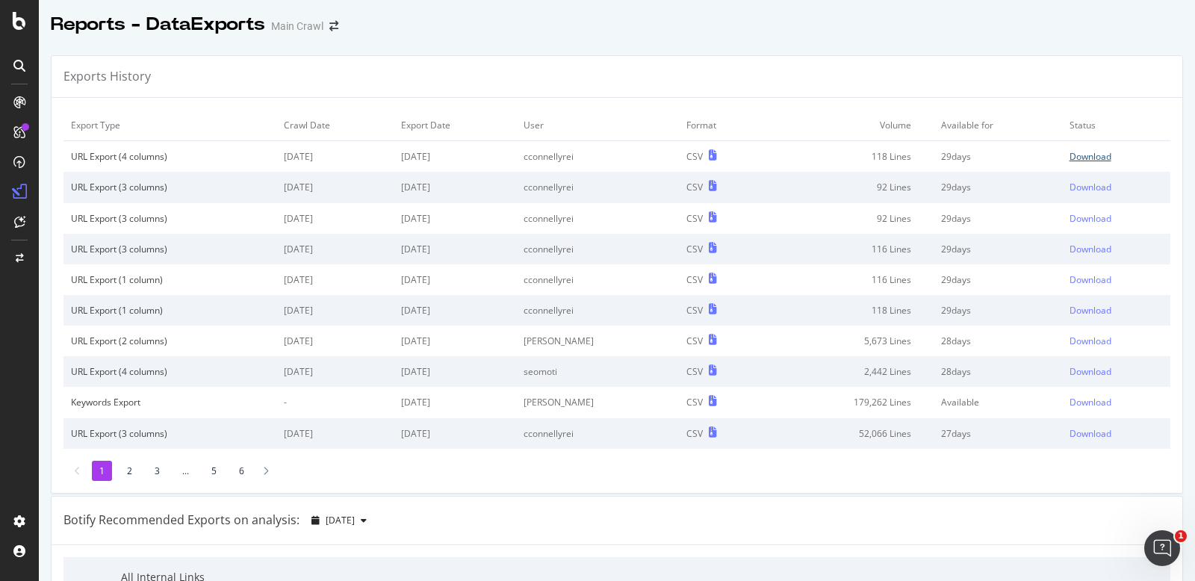
click at [1098, 151] on div "Download" at bounding box center [1091, 156] width 42 height 13
